Goal: Task Accomplishment & Management: Manage account settings

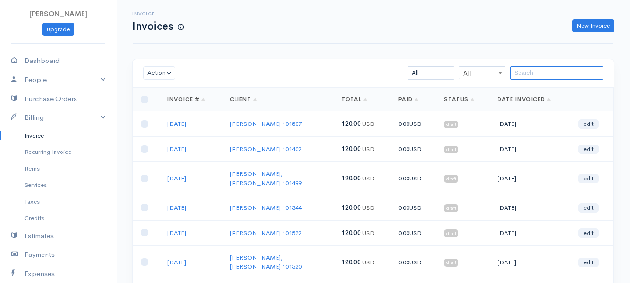
click at [553, 72] on input "search" at bounding box center [557, 73] width 93 height 14
click at [543, 73] on input "search" at bounding box center [557, 73] width 93 height 14
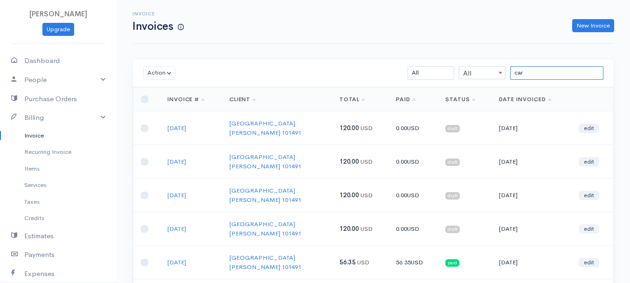
type input "car"
click at [591, 224] on link "edit" at bounding box center [589, 228] width 21 height 9
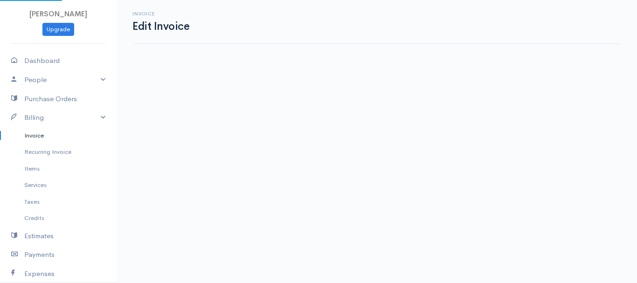
select select "2"
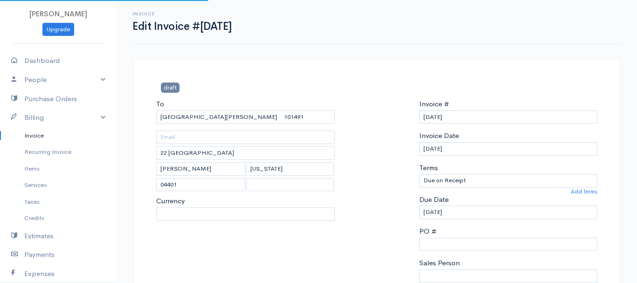
select select "[GEOGRAPHIC_DATA]"
select select "USD"
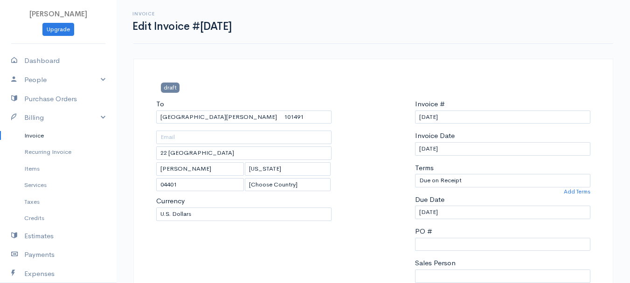
scroll to position [140, 0]
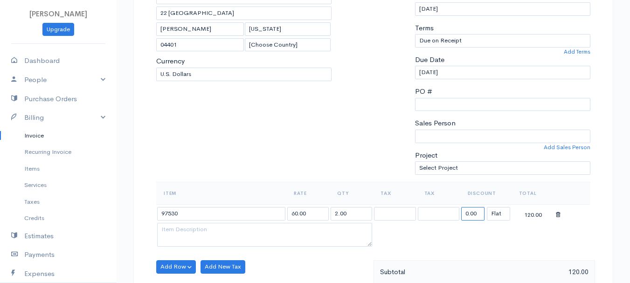
click at [478, 216] on input "0.00" at bounding box center [473, 214] width 23 height 14
type input "63.65"
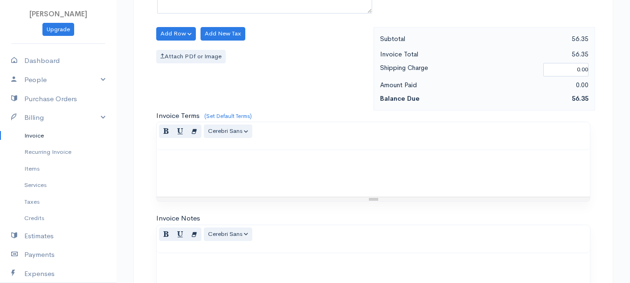
scroll to position [524, 0]
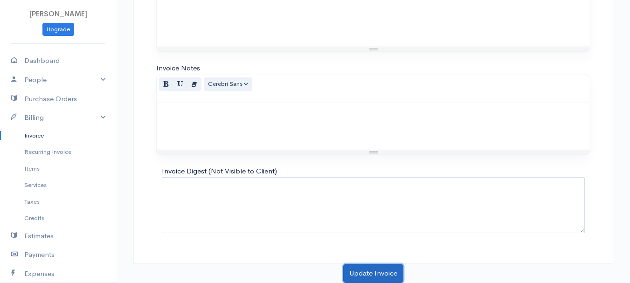
click at [379, 269] on button "Update Invoice" at bounding box center [373, 273] width 60 height 19
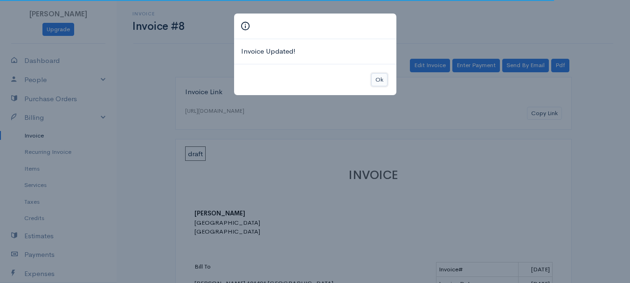
click at [373, 77] on button "Ok" at bounding box center [379, 80] width 16 height 14
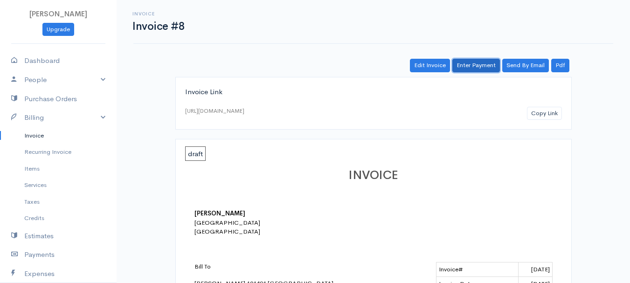
click at [479, 61] on link "Enter Payment" at bounding box center [477, 66] width 48 height 14
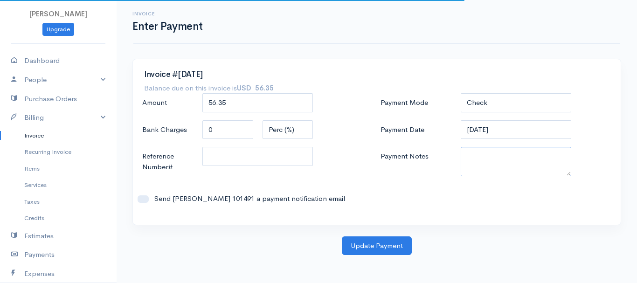
click at [487, 168] on textarea "Payment Notes" at bounding box center [516, 161] width 111 height 29
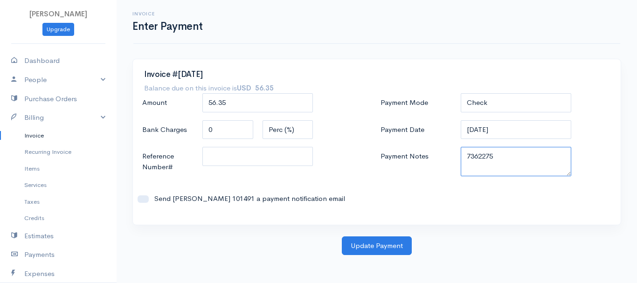
drag, startPoint x: 467, startPoint y: 159, endPoint x: 532, endPoint y: 159, distance: 65.8
click at [532, 159] on textarea "7362275" at bounding box center [516, 161] width 111 height 29
type textarea "7362275"
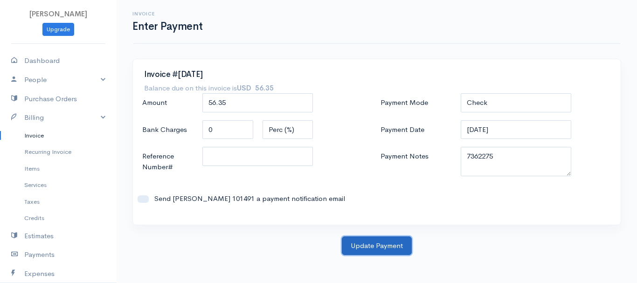
click at [382, 245] on button "Update Payment" at bounding box center [377, 246] width 70 height 19
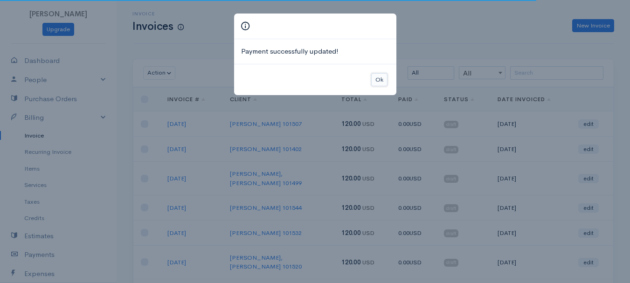
click at [375, 75] on button "Ok" at bounding box center [379, 80] width 16 height 14
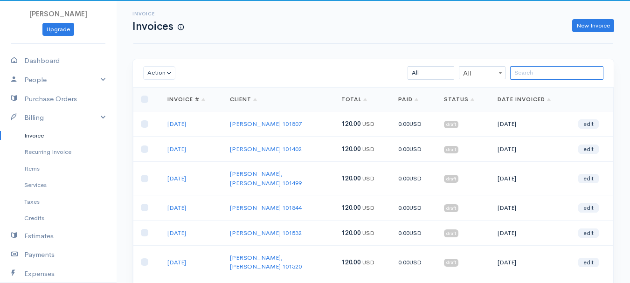
click at [569, 72] on input "search" at bounding box center [557, 73] width 93 height 14
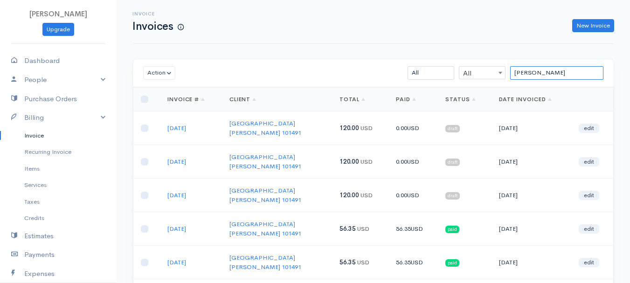
type input "[PERSON_NAME]"
click at [589, 191] on link "edit" at bounding box center [589, 195] width 21 height 9
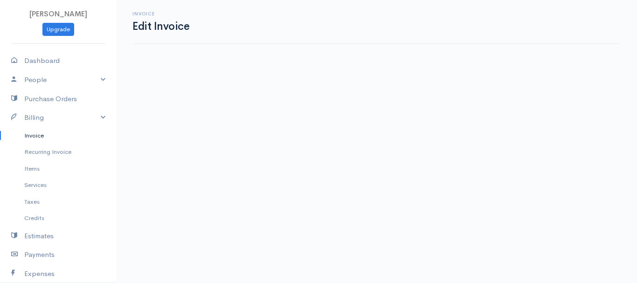
select select "2"
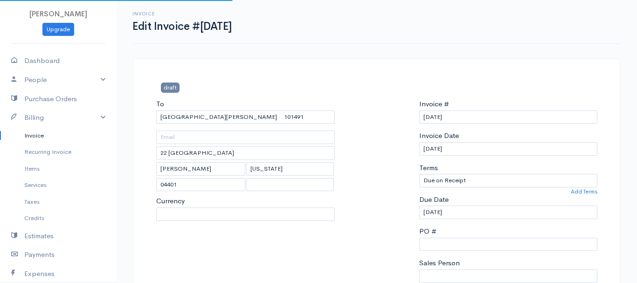
select select "[GEOGRAPHIC_DATA]"
select select "USD"
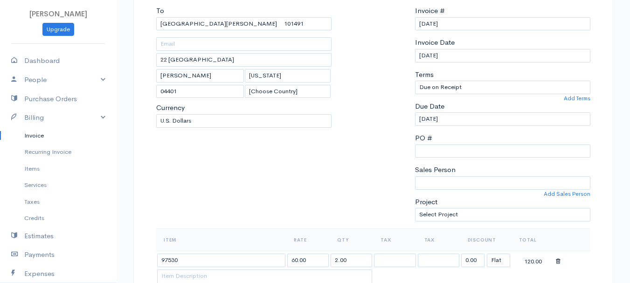
scroll to position [140, 0]
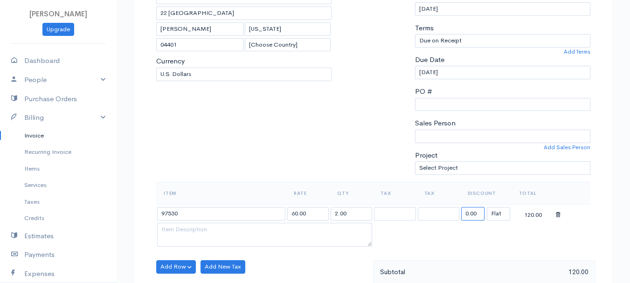
click at [471, 218] on input "0.00" at bounding box center [473, 214] width 23 height 14
click at [470, 218] on input "0.00" at bounding box center [473, 214] width 23 height 14
type input "63.65"
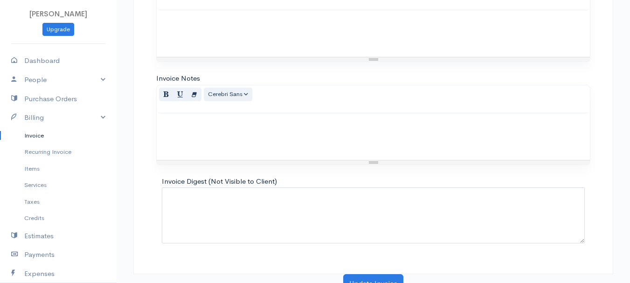
scroll to position [524, 0]
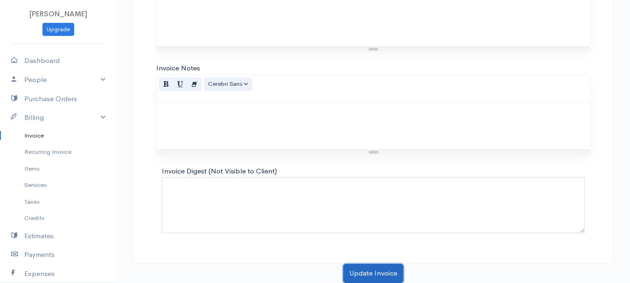
click at [382, 275] on button "Update Invoice" at bounding box center [373, 273] width 60 height 19
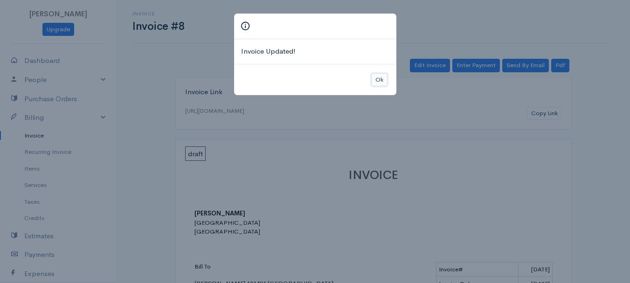
click at [379, 81] on button "Ok" at bounding box center [379, 80] width 16 height 14
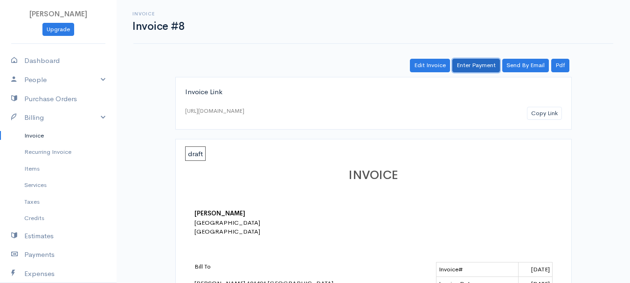
click at [484, 65] on link "Enter Payment" at bounding box center [477, 66] width 48 height 14
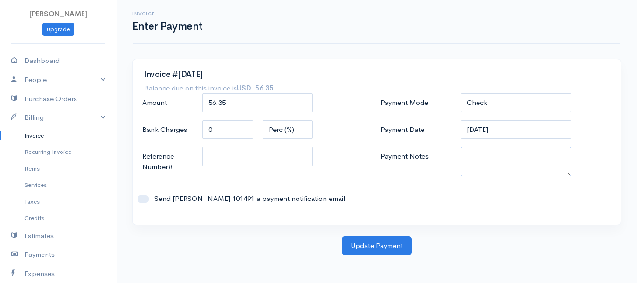
paste textarea "7362275"
type textarea "7362275"
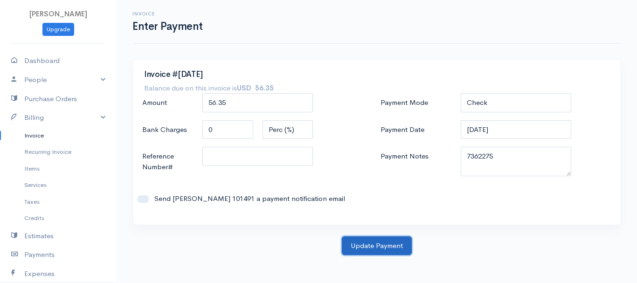
click at [392, 245] on button "Update Payment" at bounding box center [377, 246] width 70 height 19
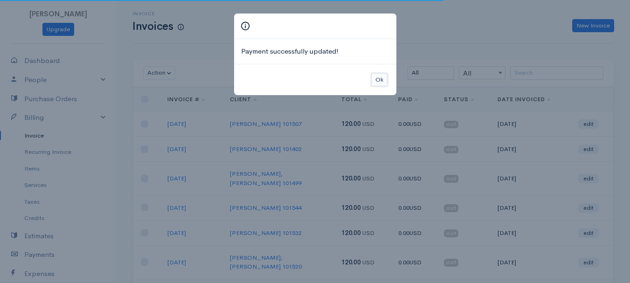
click at [379, 79] on button "Ok" at bounding box center [379, 80] width 16 height 14
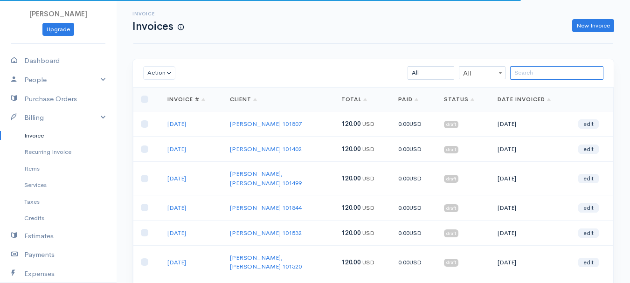
click at [552, 78] on input "search" at bounding box center [557, 73] width 93 height 14
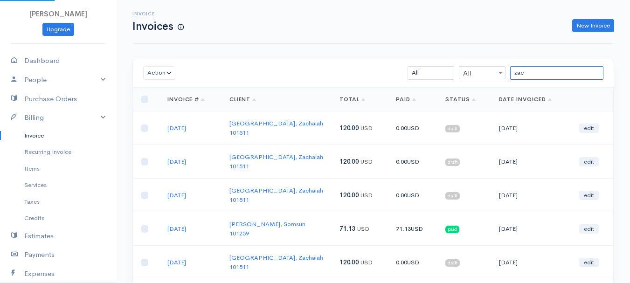
type input "[PERSON_NAME]"
click at [591, 224] on link "edit" at bounding box center [589, 228] width 21 height 9
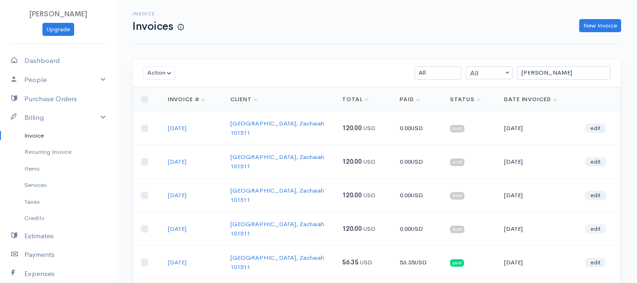
select select "2"
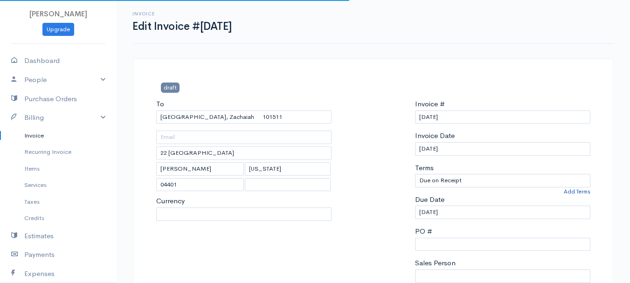
select select "[GEOGRAPHIC_DATA]"
select select "USD"
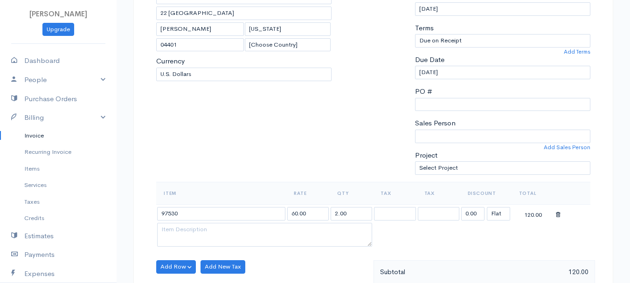
scroll to position [187, 0]
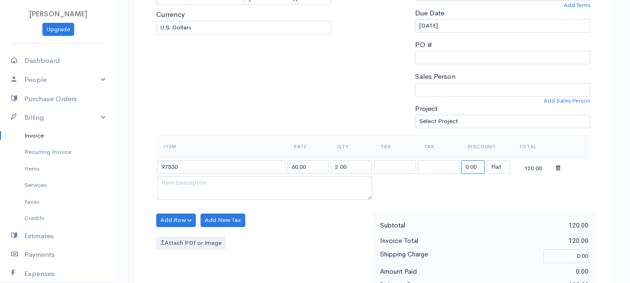
click at [478, 163] on input "0.00" at bounding box center [473, 168] width 23 height 14
type input "63.65"
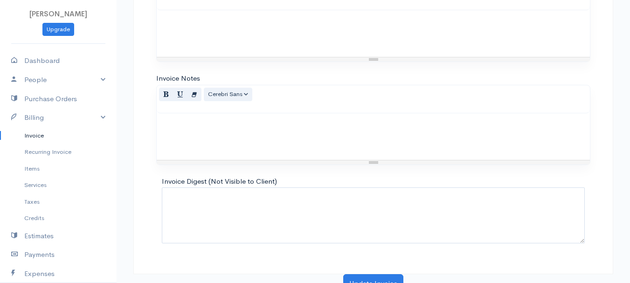
scroll to position [524, 0]
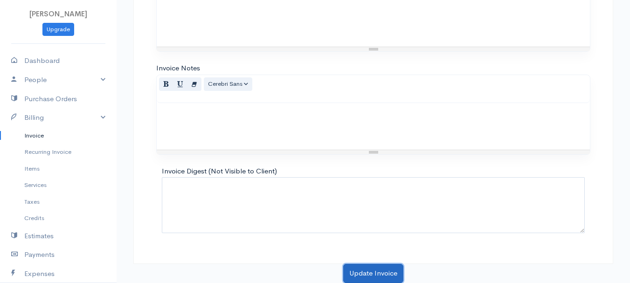
click at [368, 276] on button "Update Invoice" at bounding box center [373, 273] width 60 height 19
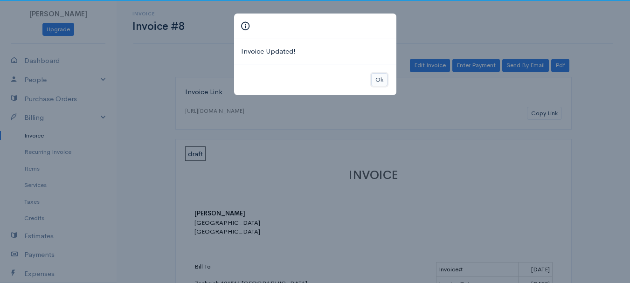
click at [385, 84] on button "Ok" at bounding box center [379, 80] width 16 height 14
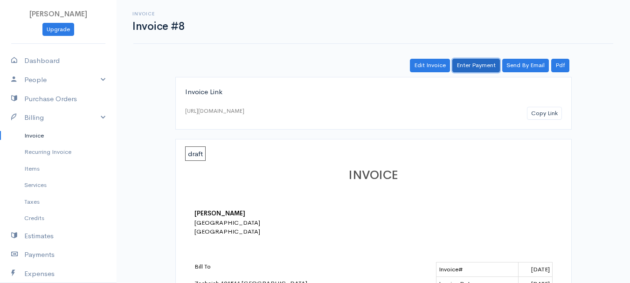
click at [476, 66] on link "Enter Payment" at bounding box center [477, 66] width 48 height 14
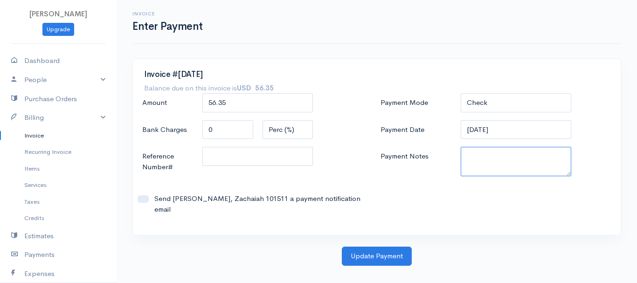
paste textarea "7362275"
type textarea "7362275"
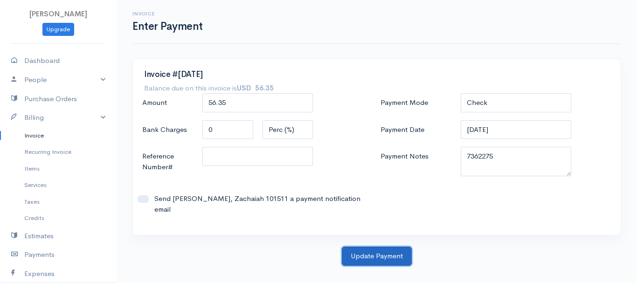
click at [361, 247] on button "Update Payment" at bounding box center [377, 256] width 70 height 19
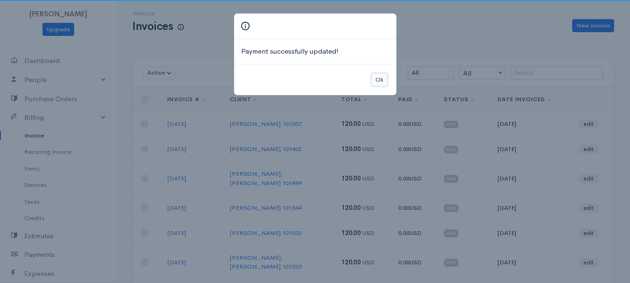
click at [374, 78] on button "Ok" at bounding box center [379, 80] width 16 height 14
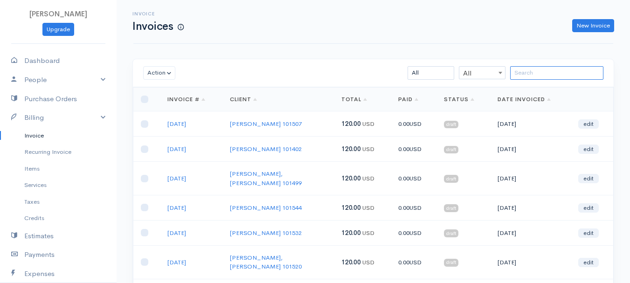
click at [552, 79] on input "search" at bounding box center [557, 73] width 93 height 14
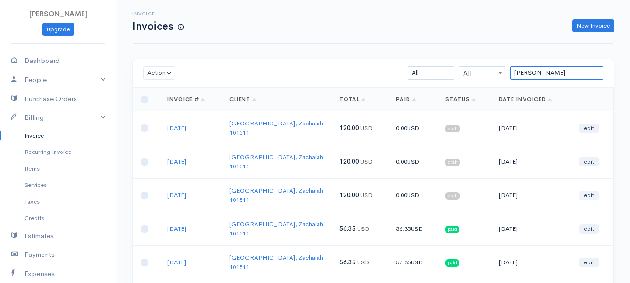
type input "[PERSON_NAME]"
click at [593, 191] on link "edit" at bounding box center [589, 195] width 21 height 9
select select "2"
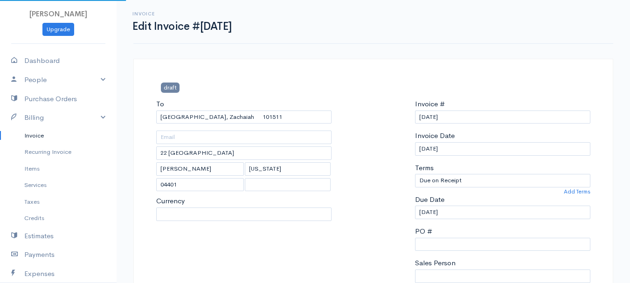
select select "[GEOGRAPHIC_DATA]"
select select "USD"
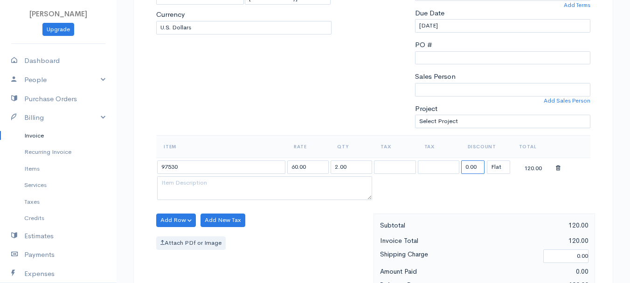
click at [472, 165] on input "0.00" at bounding box center [473, 168] width 23 height 14
type input "63.65"
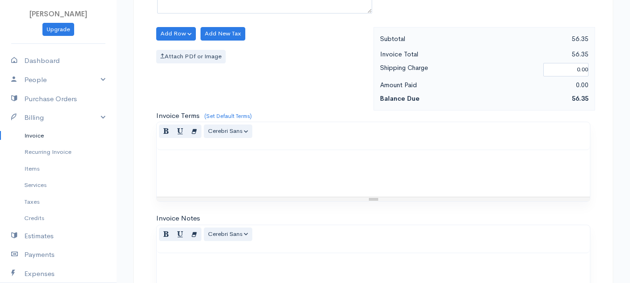
scroll to position [524, 0]
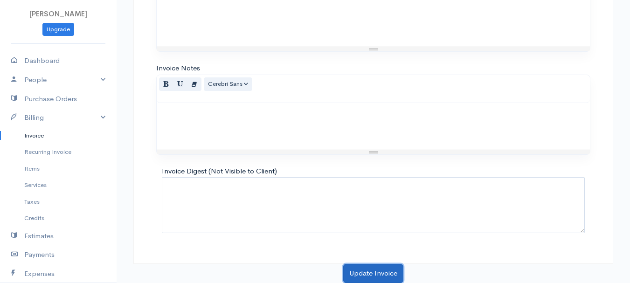
click at [368, 269] on button "Update Invoice" at bounding box center [373, 273] width 60 height 19
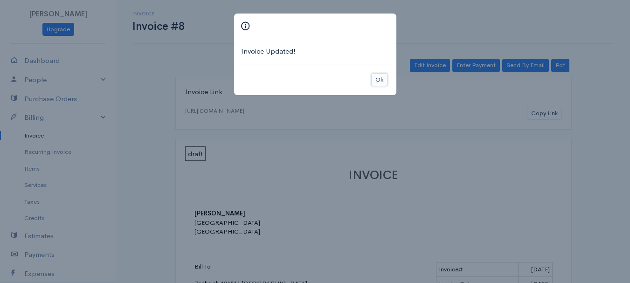
click at [383, 77] on button "Ok" at bounding box center [379, 80] width 16 height 14
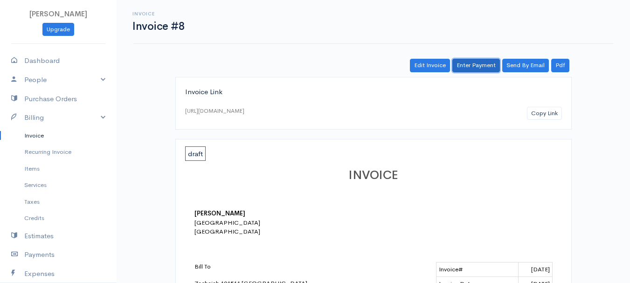
click at [495, 61] on link "Enter Payment" at bounding box center [477, 66] width 48 height 14
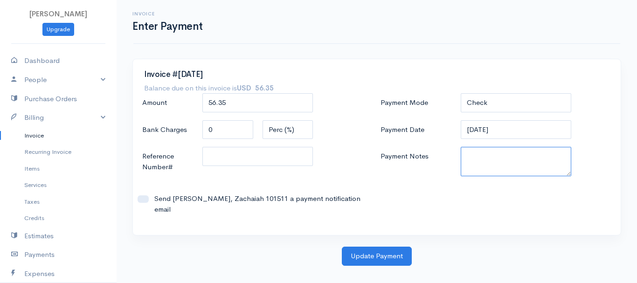
paste textarea "7362275"
type textarea "7362275"
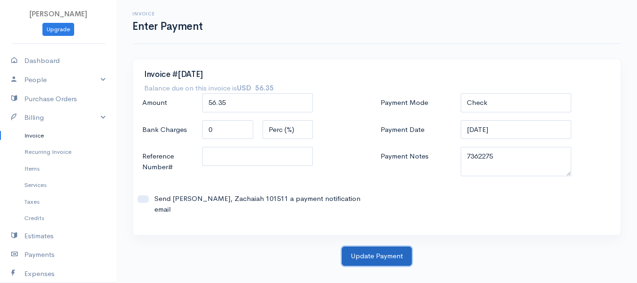
click at [376, 253] on button "Update Payment" at bounding box center [377, 256] width 70 height 19
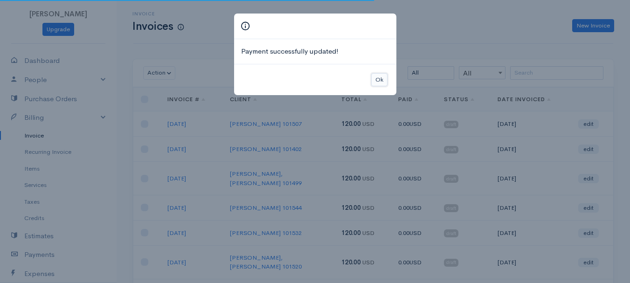
click at [386, 78] on button "Ok" at bounding box center [379, 80] width 16 height 14
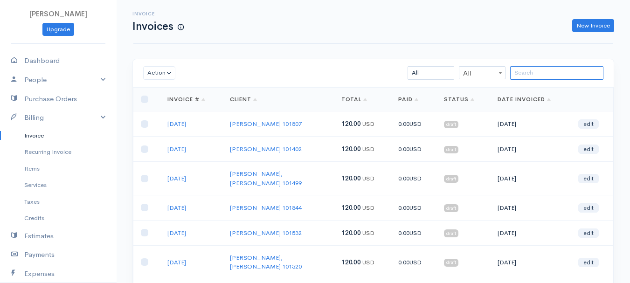
click at [530, 76] on input "search" at bounding box center [557, 73] width 93 height 14
click at [414, 31] on div "New Invoice" at bounding box center [404, 26] width 431 height 14
click at [589, 21] on link "New Invoice" at bounding box center [594, 26] width 42 height 14
select select "[GEOGRAPHIC_DATA]"
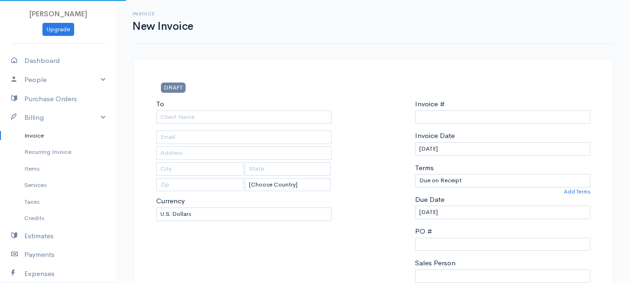
type input "0011212024"
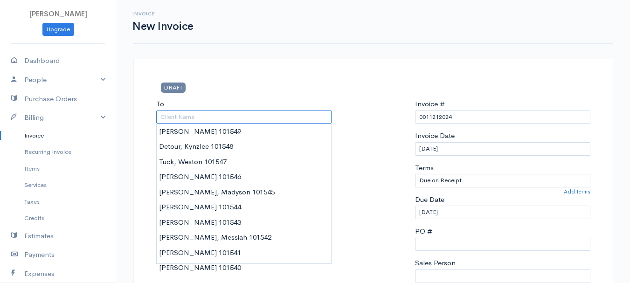
click at [176, 117] on input "To" at bounding box center [243, 118] width 175 height 14
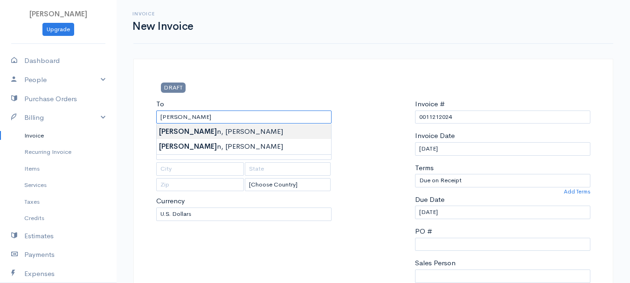
type input "[PERSON_NAME]"
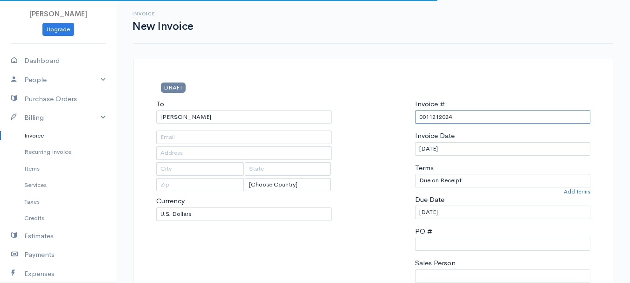
click at [430, 121] on input "0011212024" at bounding box center [502, 118] width 175 height 14
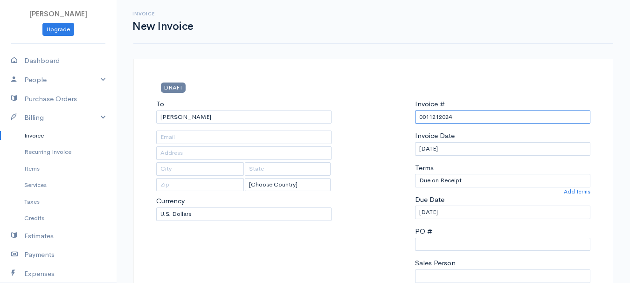
click at [430, 121] on input "0011212024" at bounding box center [502, 118] width 175 height 14
click at [436, 116] on input "8-28-5" at bounding box center [502, 118] width 175 height 14
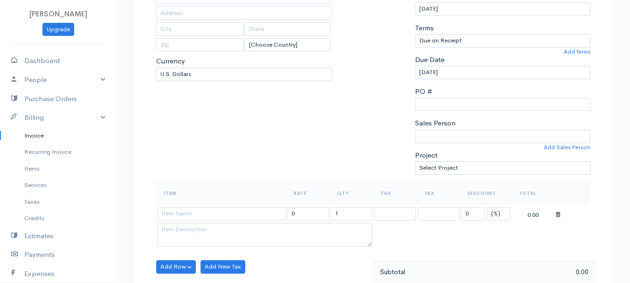
scroll to position [187, 0]
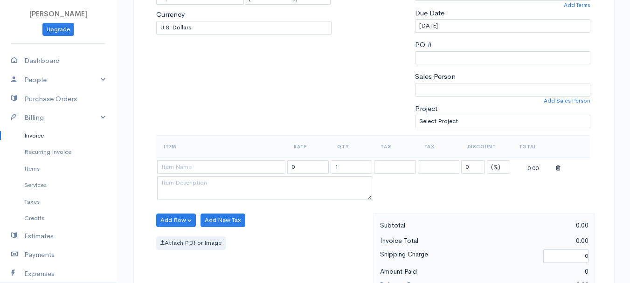
type input "[DATE]"
click at [493, 167] on select "(%) Flat" at bounding box center [498, 168] width 23 height 14
select select "2"
click at [487, 161] on select "(%) Flat" at bounding box center [498, 168] width 23 height 14
click at [342, 168] on input "1" at bounding box center [352, 168] width 42 height 14
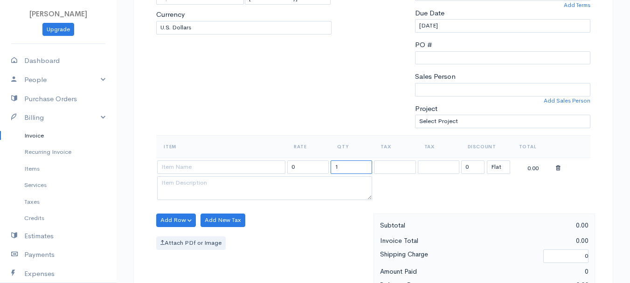
click at [342, 168] on input "1" at bounding box center [352, 168] width 42 height 14
click at [346, 167] on input "12" at bounding box center [352, 168] width 42 height 14
click at [232, 171] on input at bounding box center [221, 168] width 128 height 14
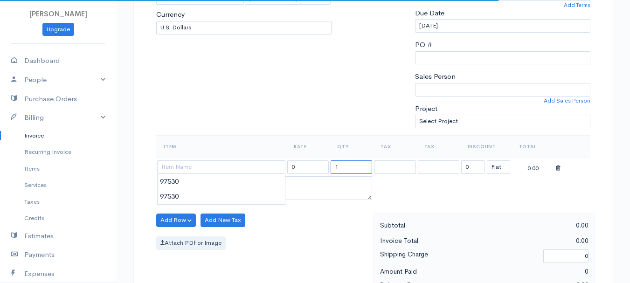
click at [343, 170] on input "1" at bounding box center [352, 168] width 42 height 14
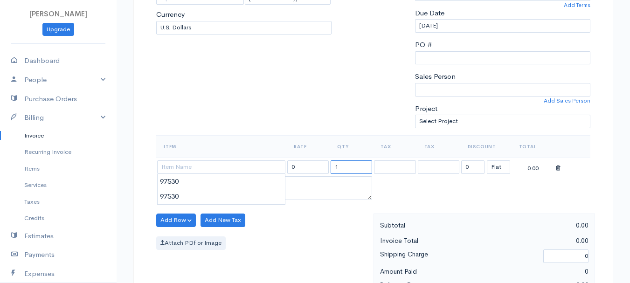
click at [343, 170] on input "1" at bounding box center [352, 168] width 42 height 14
type input "2"
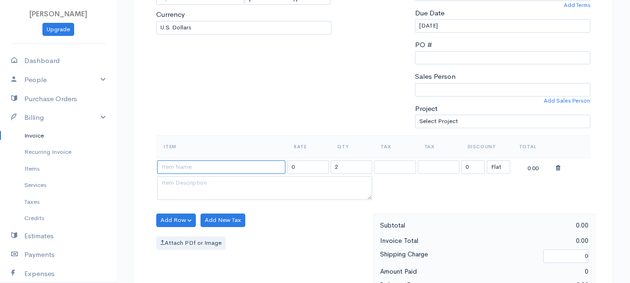
click at [229, 166] on input at bounding box center [221, 168] width 128 height 14
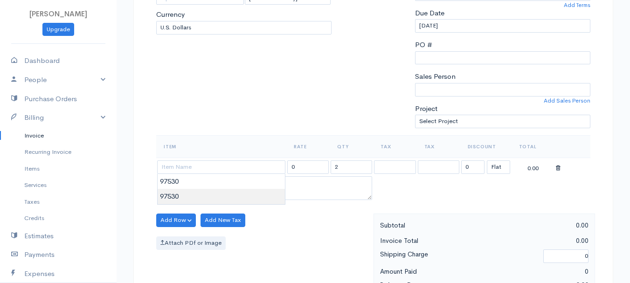
type input "97530"
type input "60.00"
click at [219, 191] on body "[PERSON_NAME] Upgrade Dashboard People Clients Vendors Staff Users Purchase Ord…" at bounding box center [315, 216] width 630 height 807
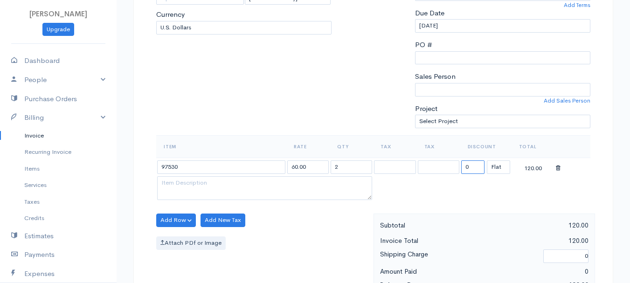
click at [476, 164] on input "0" at bounding box center [473, 168] width 23 height 14
type input "80"
click at [417, 188] on table "Item Rate Qty Tax Tax Discount Total 97530 60.00 2 80 (%) Flat 40.00" at bounding box center [373, 168] width 434 height 67
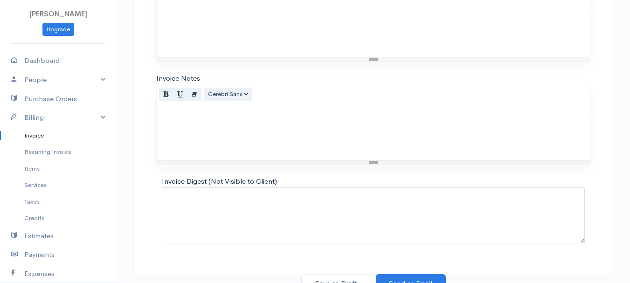
scroll to position [524, 0]
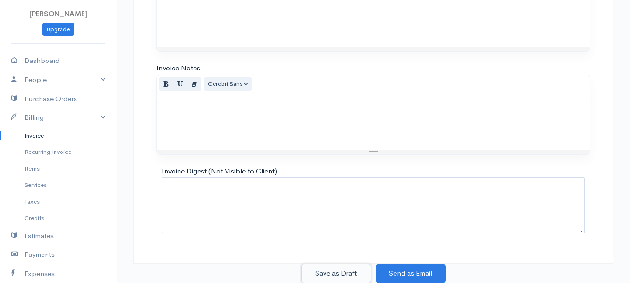
click at [325, 273] on button "Save as Draft" at bounding box center [336, 273] width 70 height 19
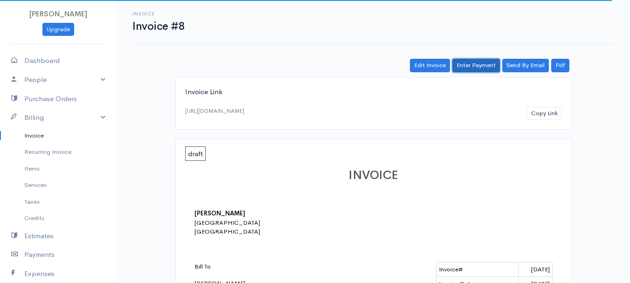
click at [484, 66] on link "Enter Payment" at bounding box center [477, 66] width 48 height 14
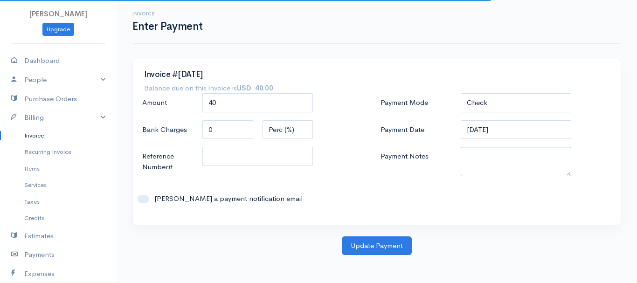
click at [477, 161] on textarea "Payment Notes" at bounding box center [516, 161] width 111 height 29
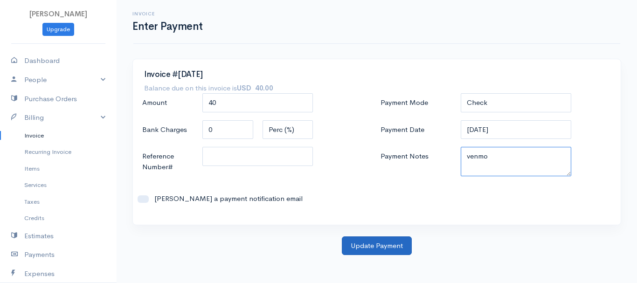
type textarea "venmo"
click at [372, 251] on button "Update Payment" at bounding box center [377, 246] width 70 height 19
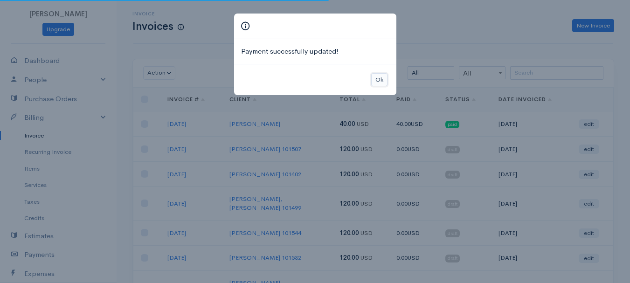
click at [386, 77] on button "Ok" at bounding box center [379, 80] width 16 height 14
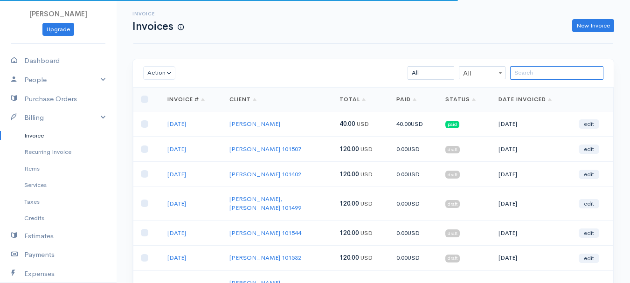
click at [551, 69] on input "search" at bounding box center [557, 73] width 93 height 14
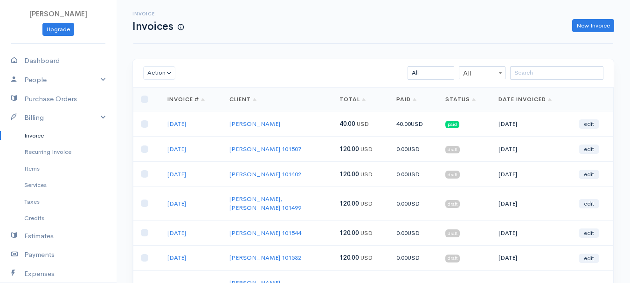
click at [352, 22] on div "New Invoice" at bounding box center [404, 26] width 431 height 14
